Goal: Information Seeking & Learning: Find specific fact

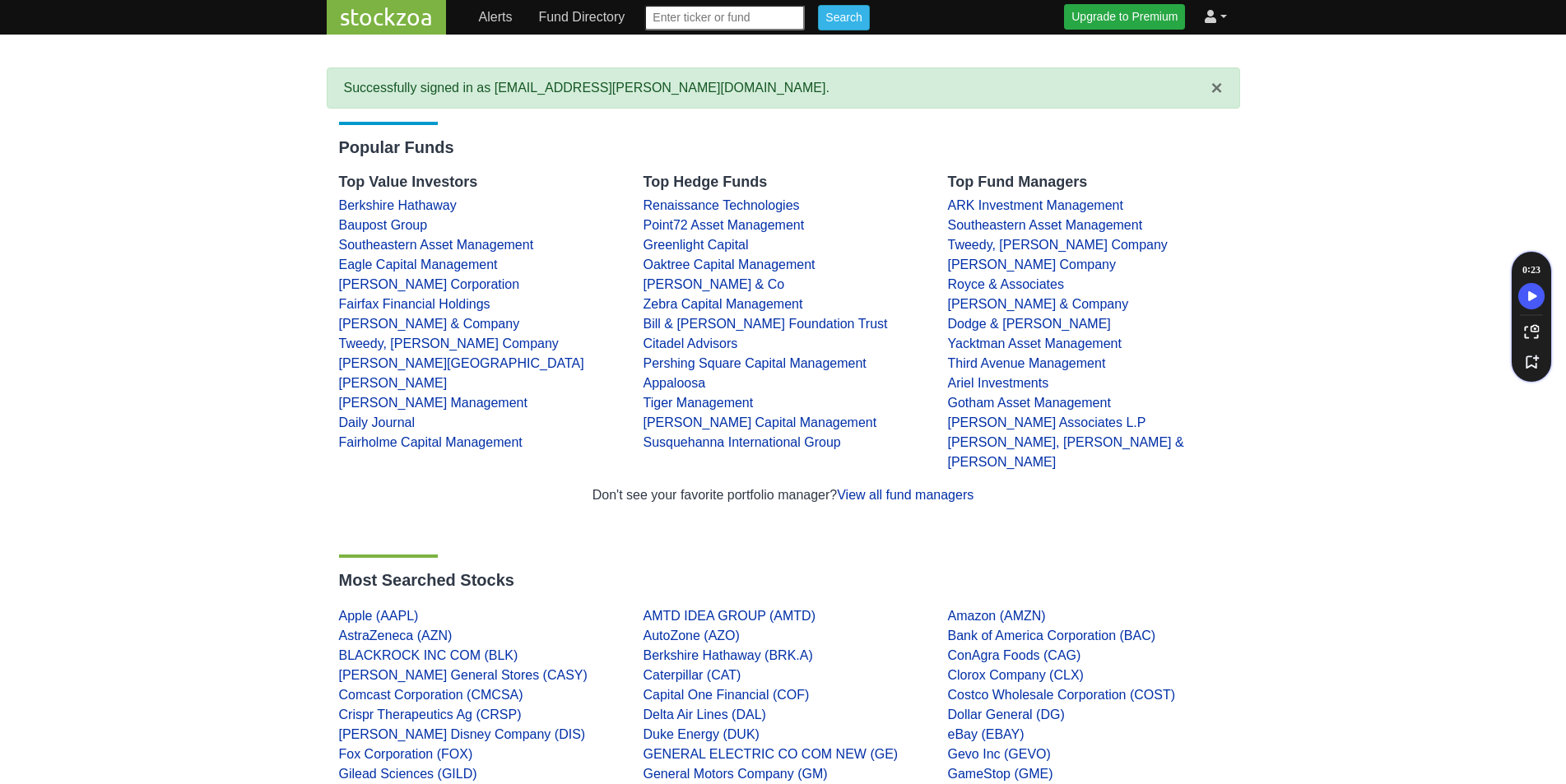
click at [703, 22] on input "text" at bounding box center [724, 17] width 160 height 25
type input "Allied Universal"
click at [818, 5] on input "Search" at bounding box center [843, 17] width 51 height 25
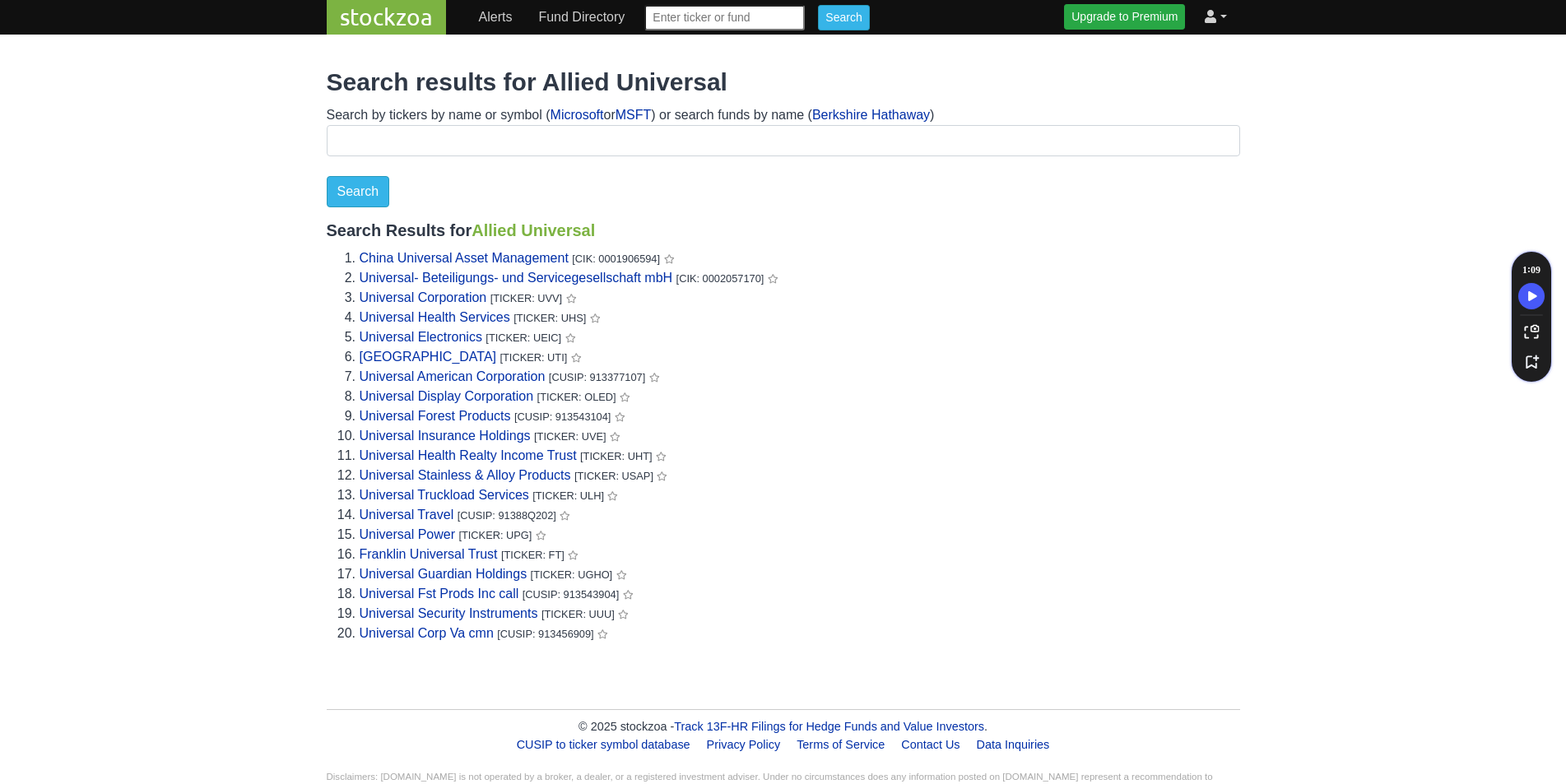
click at [707, 10] on input "text" at bounding box center [724, 17] width 160 height 25
paste input "US019576AB35"
type input "US019576AB35"
click at [818, 5] on input "Search" at bounding box center [843, 17] width 51 height 25
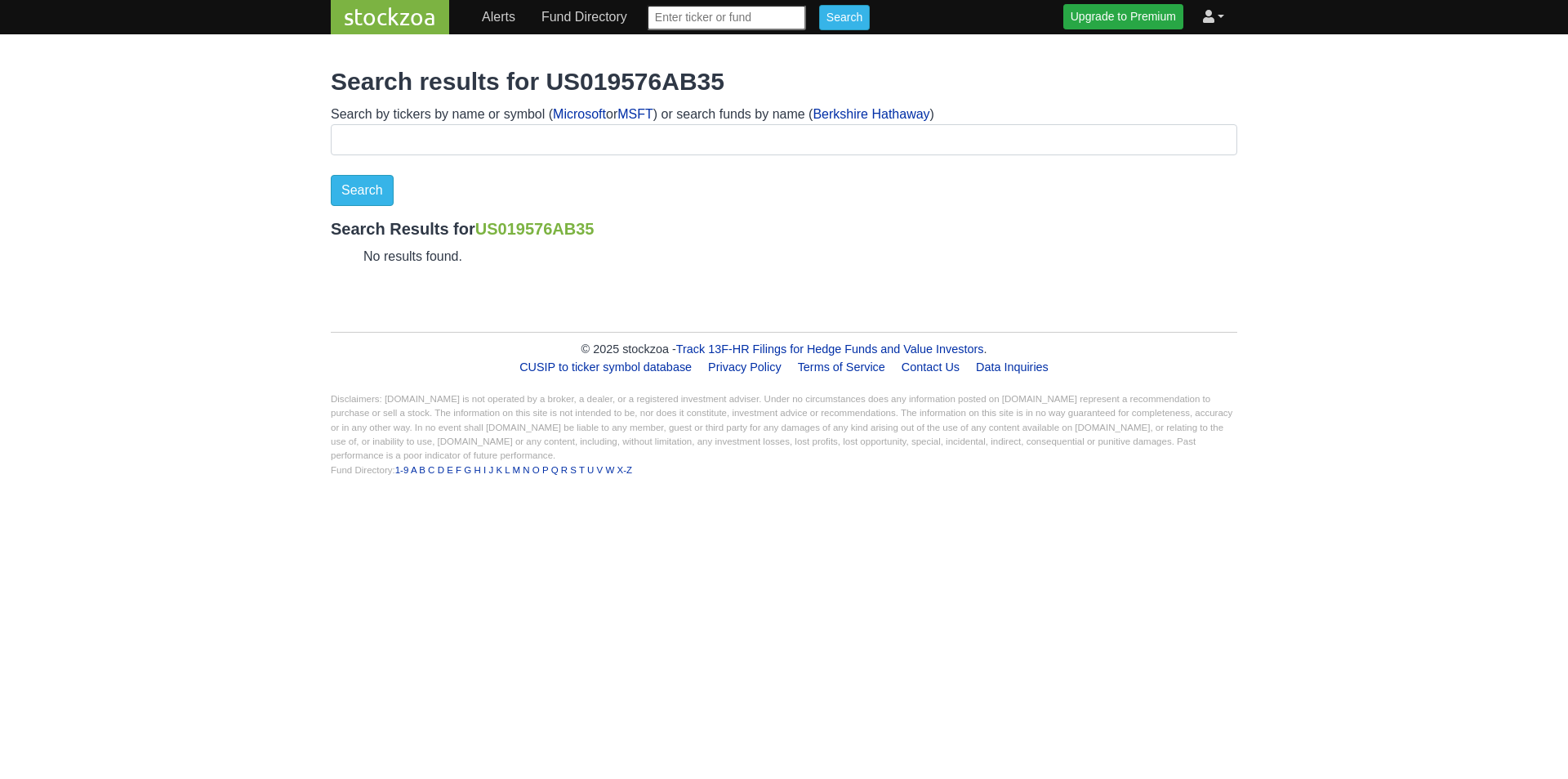
click at [733, 12] on input "text" at bounding box center [726, 17] width 159 height 25
type input "Allied Universal"
click at [819, 5] on input "Search" at bounding box center [844, 17] width 51 height 25
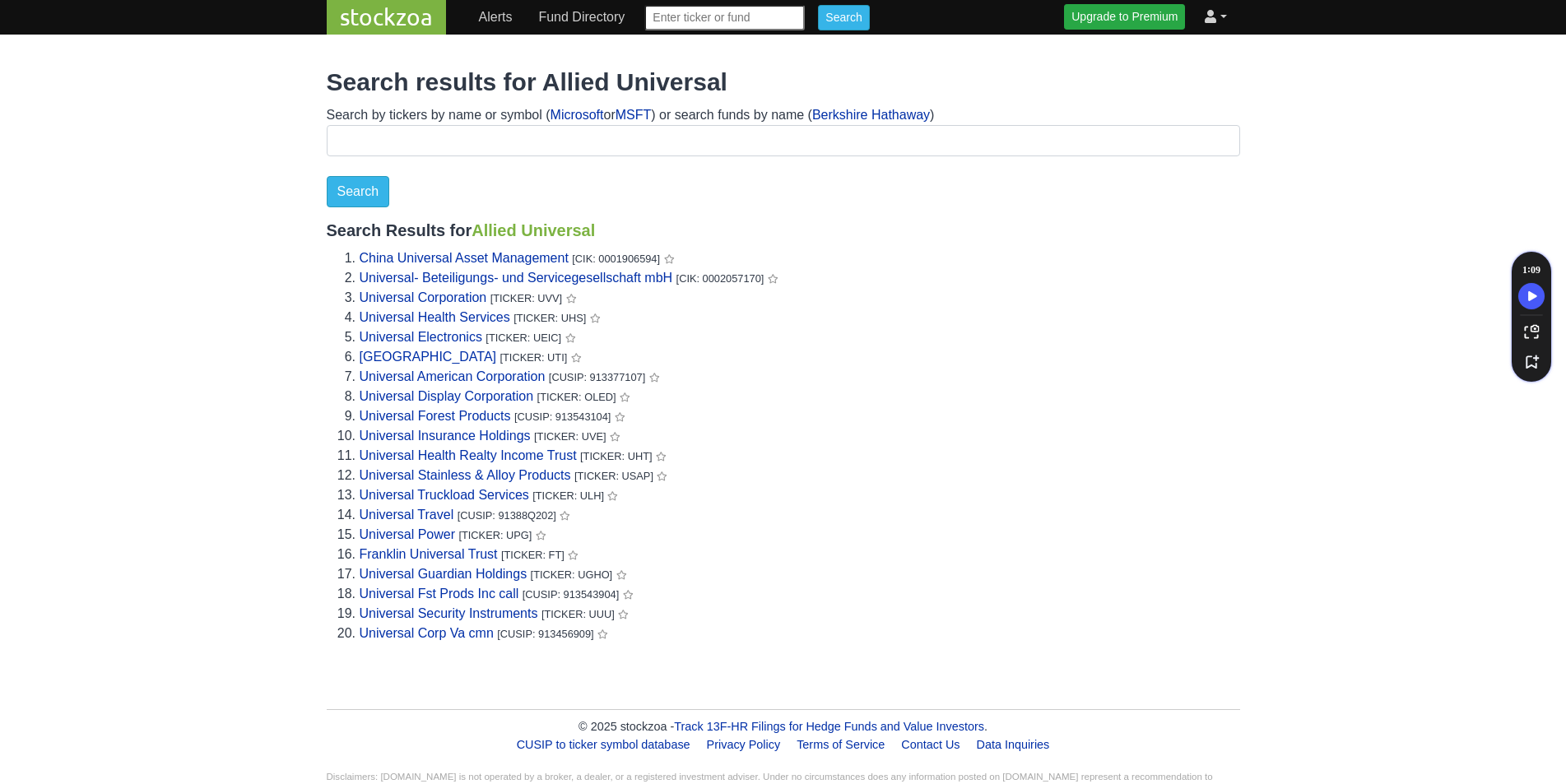
click at [702, 18] on input "text" at bounding box center [724, 17] width 160 height 25
type input "Blackstone"
click at [818, 5] on input "Search" at bounding box center [843, 17] width 51 height 25
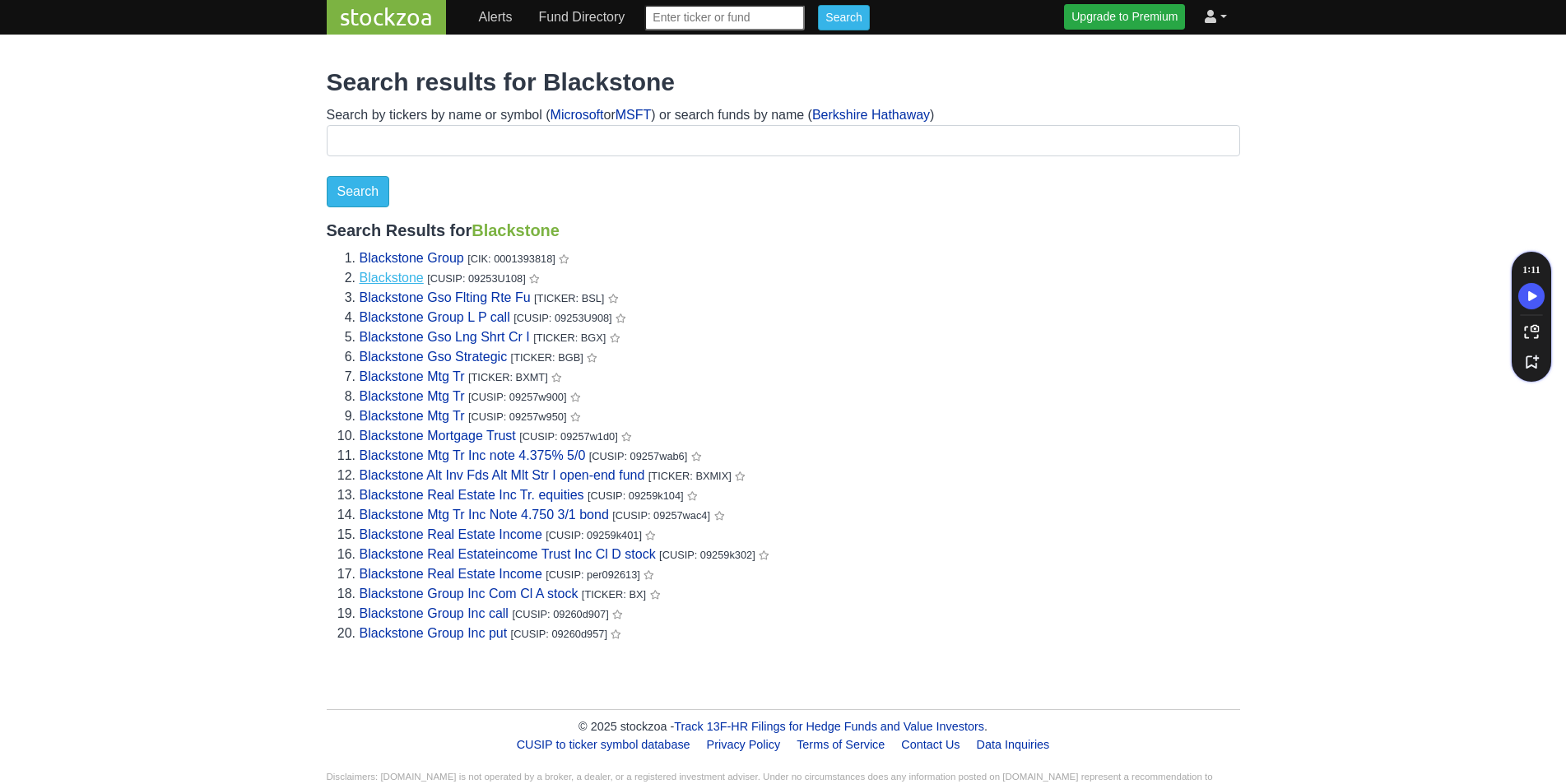
click at [388, 271] on link "Blackstone" at bounding box center [391, 277] width 65 height 14
click at [368, 258] on link "Blackstone Group" at bounding box center [411, 257] width 104 height 14
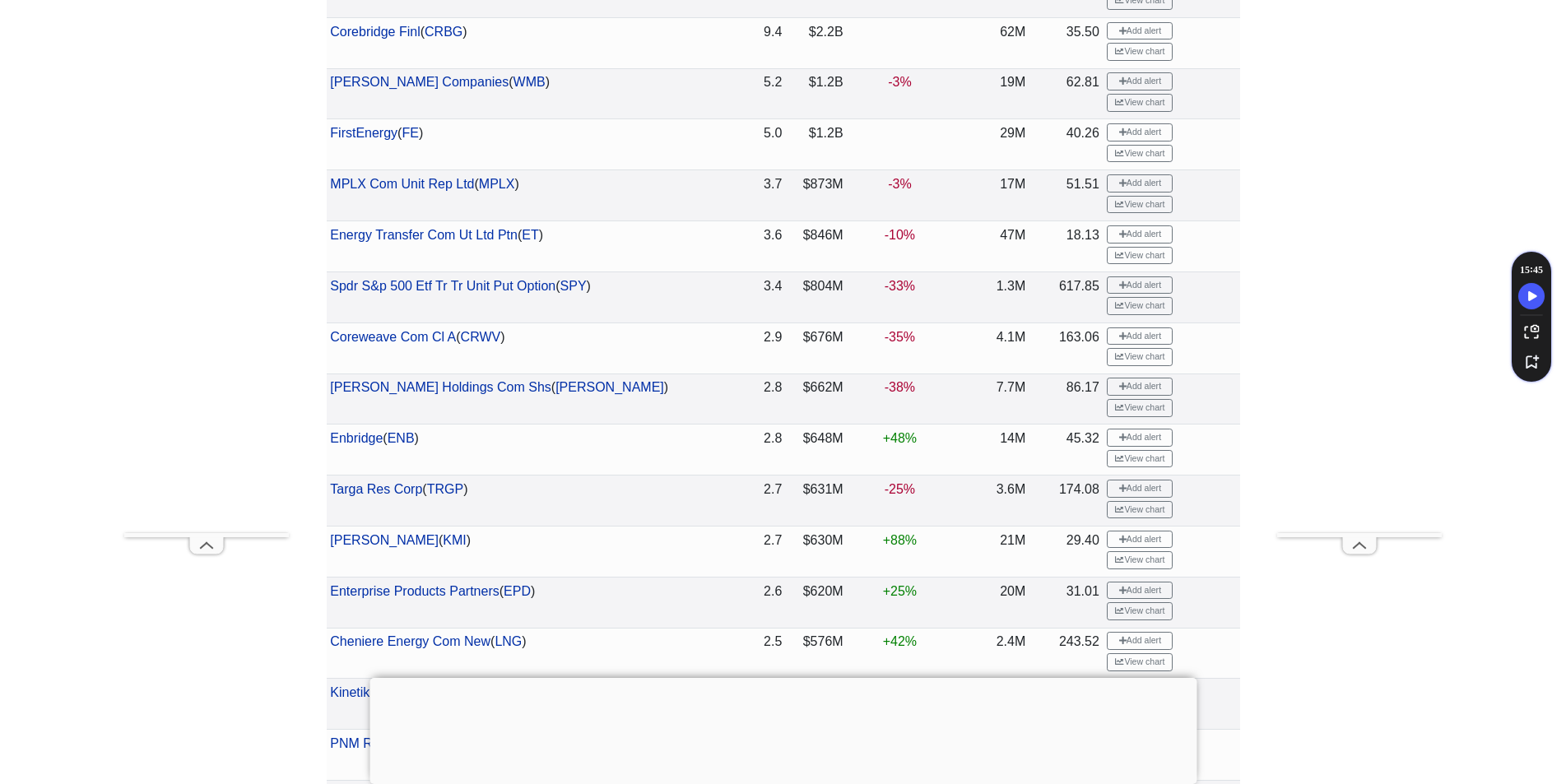
scroll to position [576, 0]
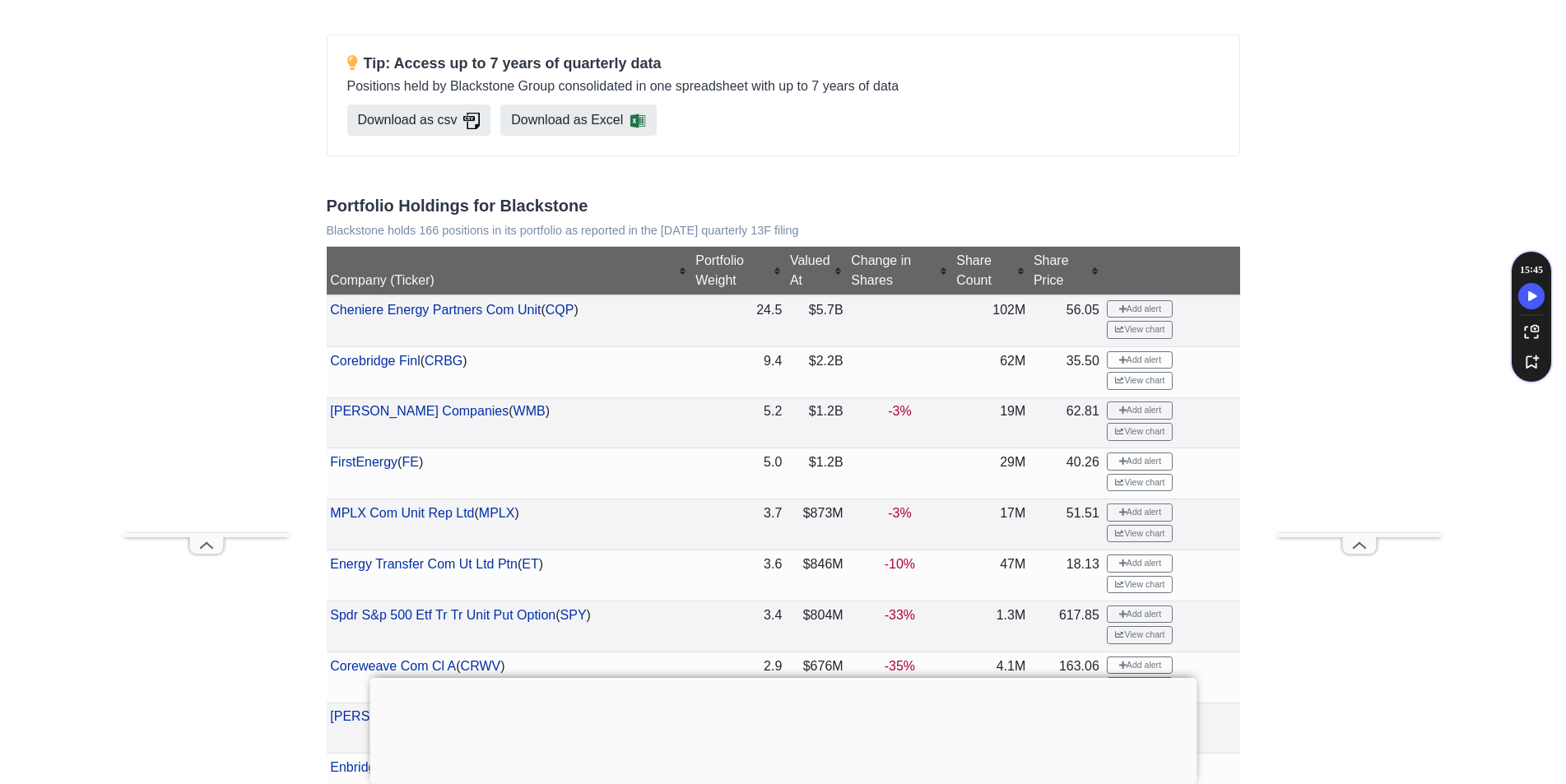
click at [643, 271] on div "Company (Ticker)" at bounding box center [508, 280] width 358 height 19
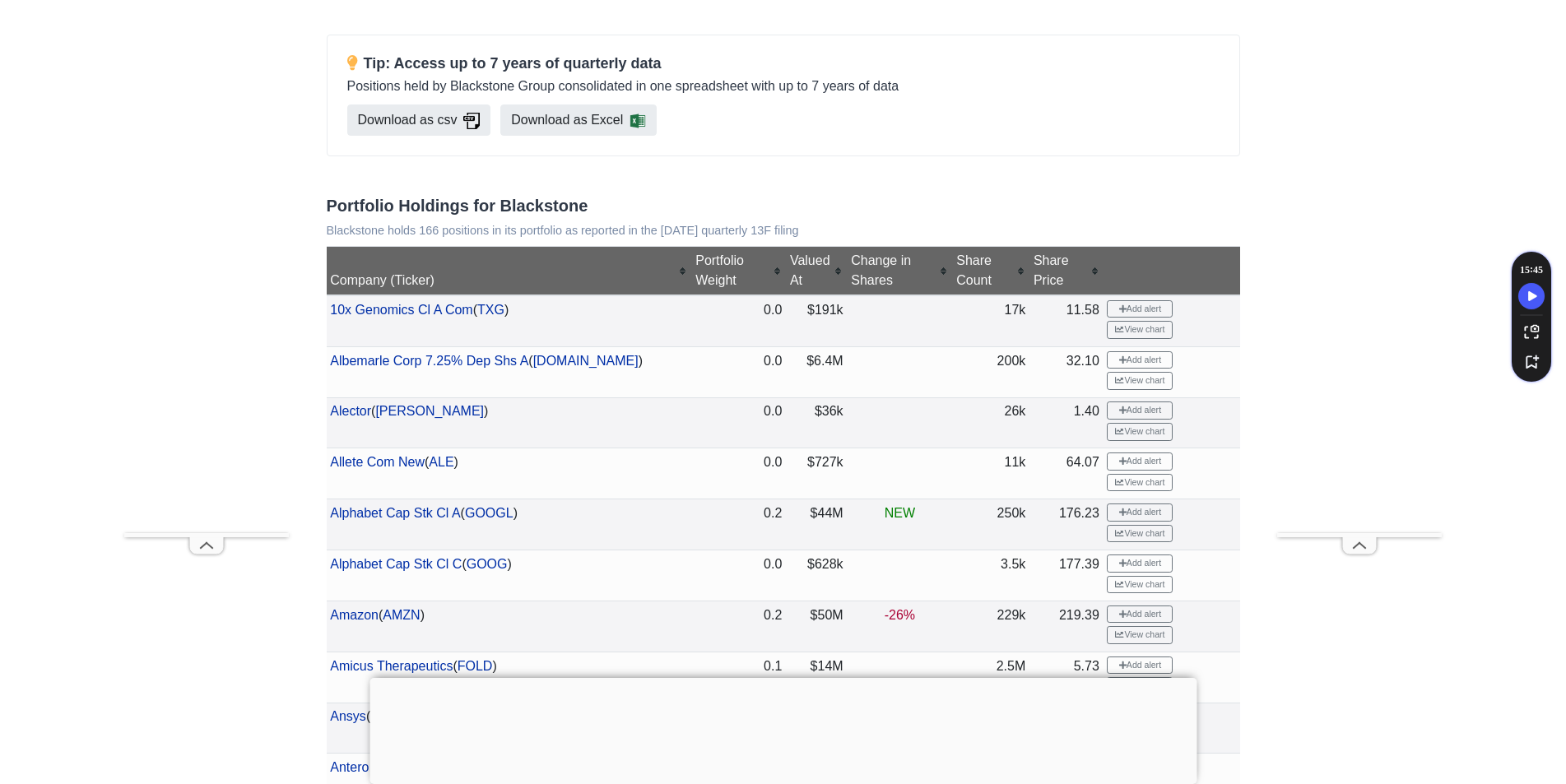
click at [643, 271] on div "Company (Ticker)" at bounding box center [508, 280] width 358 height 19
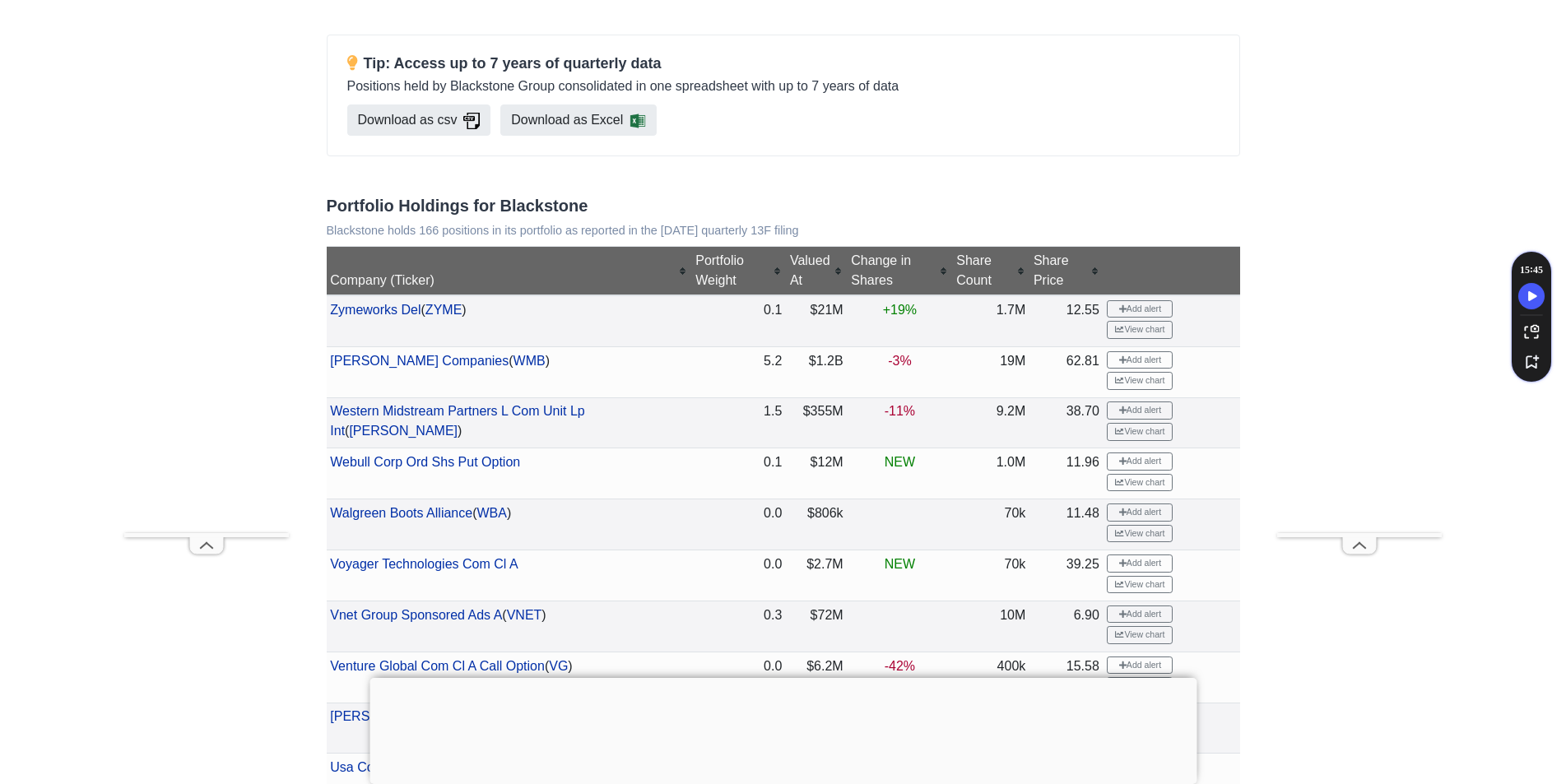
click at [717, 250] on div "Portfolio Weight" at bounding box center [738, 270] width 87 height 39
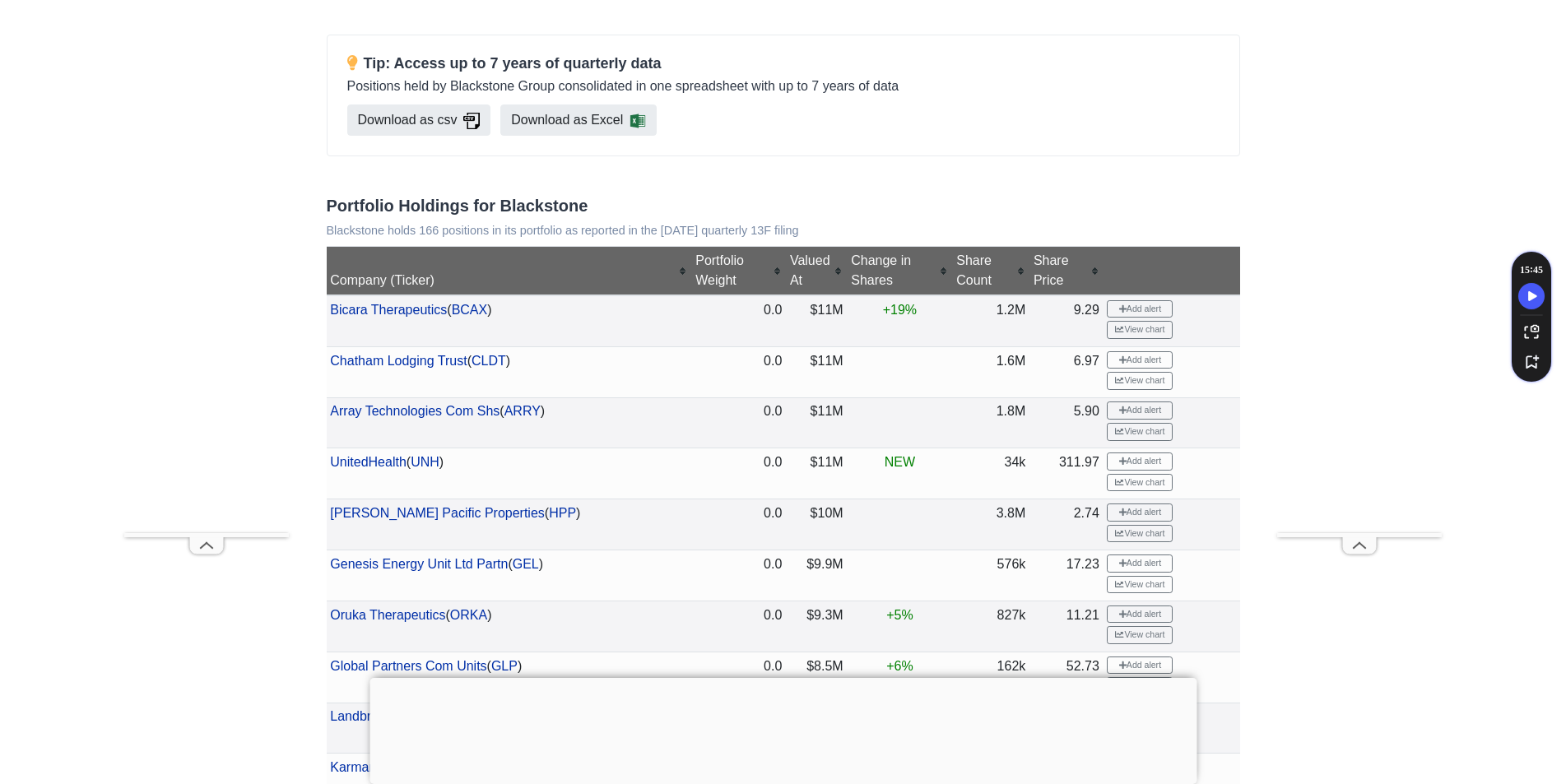
click at [727, 255] on div "Portfolio Weight" at bounding box center [738, 270] width 87 height 39
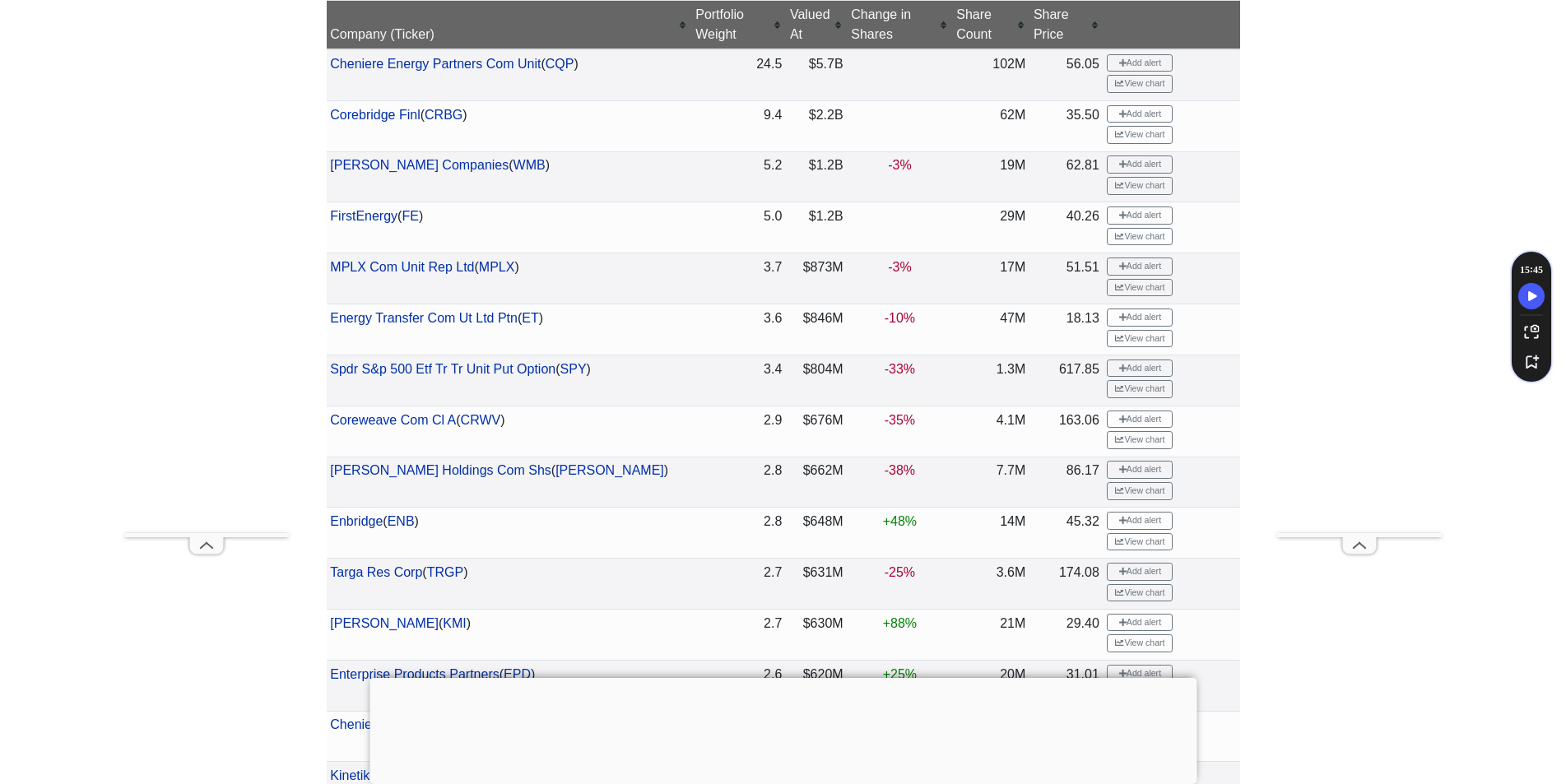
scroll to position [823, 0]
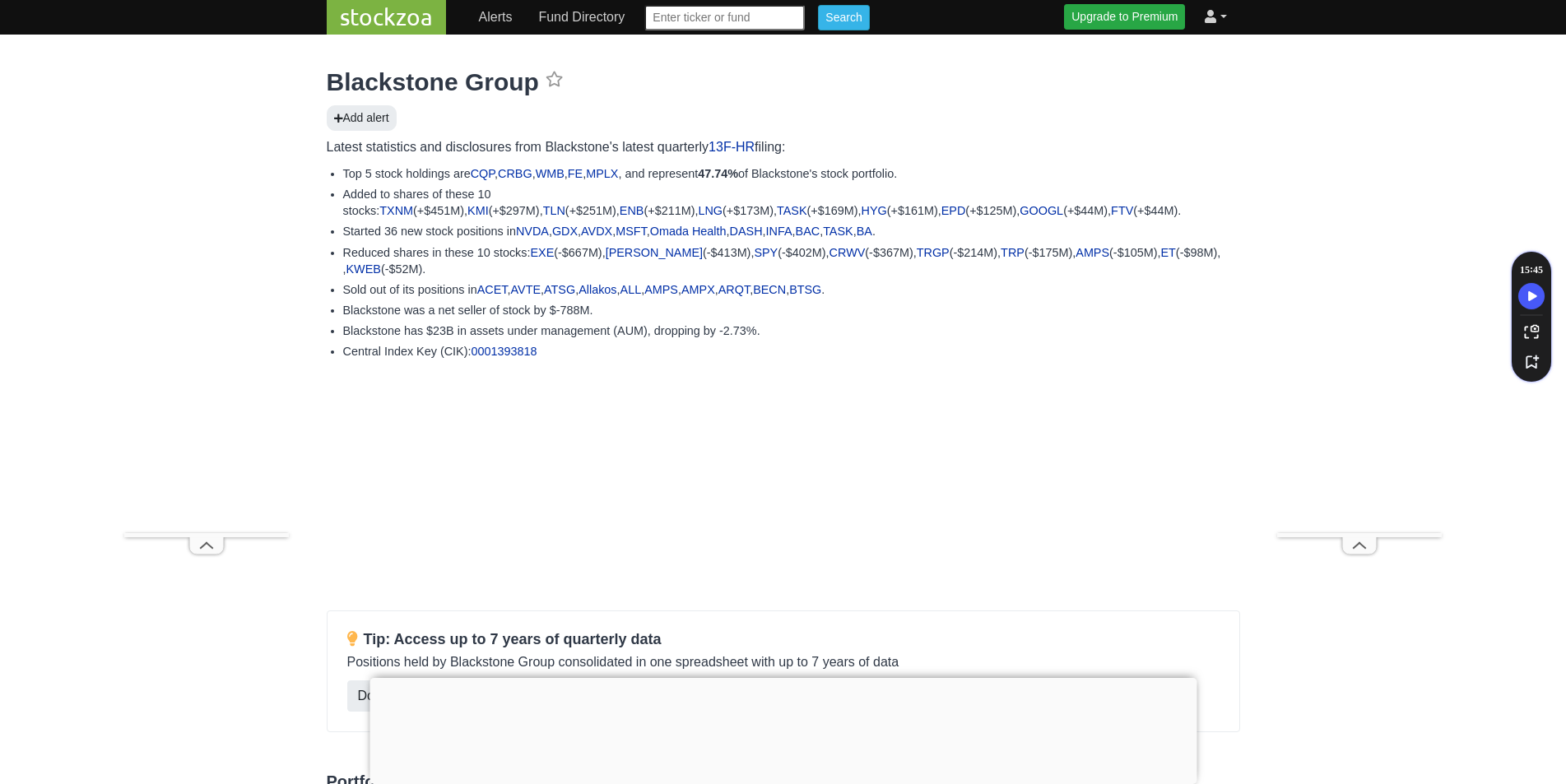
click at [706, 19] on input "text" at bounding box center [724, 17] width 160 height 25
paste input "019576AB35"
type input "019576AB35"
click at [818, 5] on input "Search" at bounding box center [843, 17] width 51 height 25
